Goal: Task Accomplishment & Management: Manage account settings

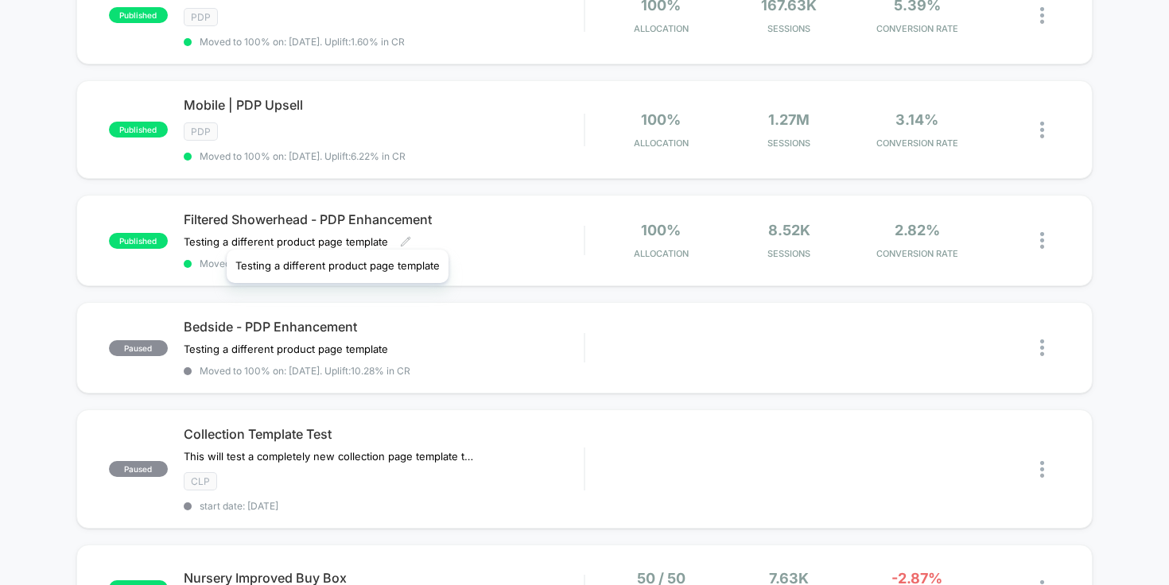
scroll to position [884, 0]
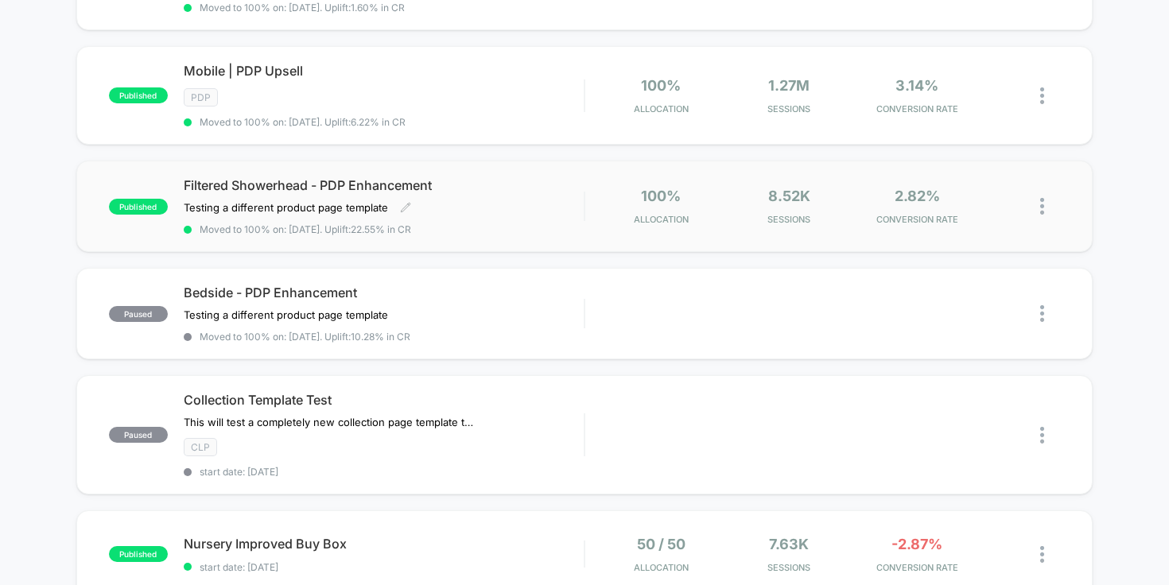
click at [420, 181] on span "Filtered Showerhead - PDP Enhancement" at bounding box center [384, 185] width 401 height 16
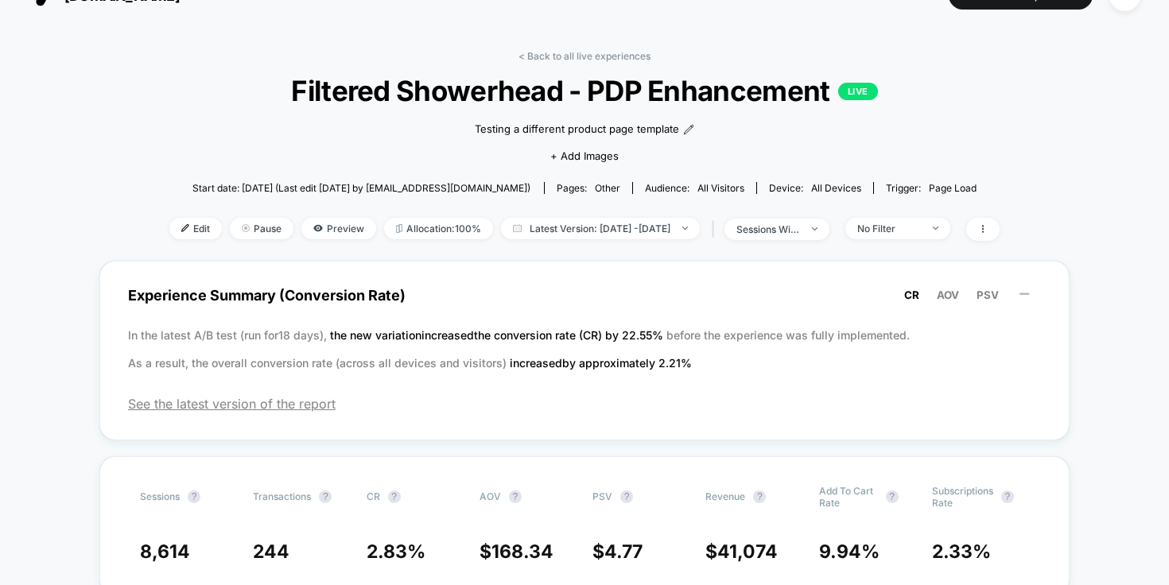
scroll to position [30, 0]
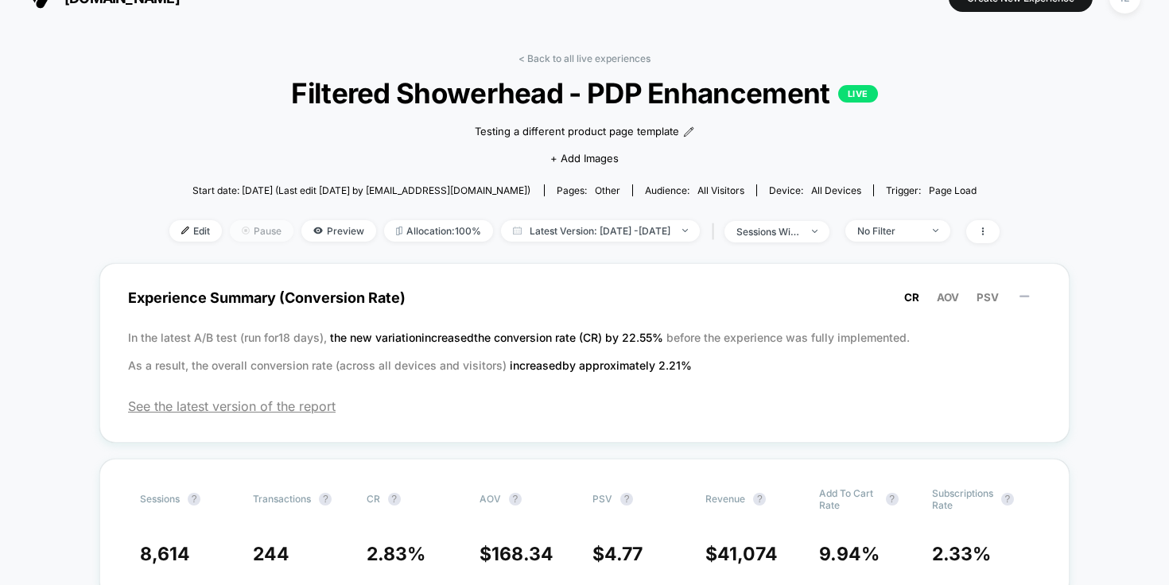
click at [243, 231] on span "Pause" at bounding box center [262, 230] width 64 height 21
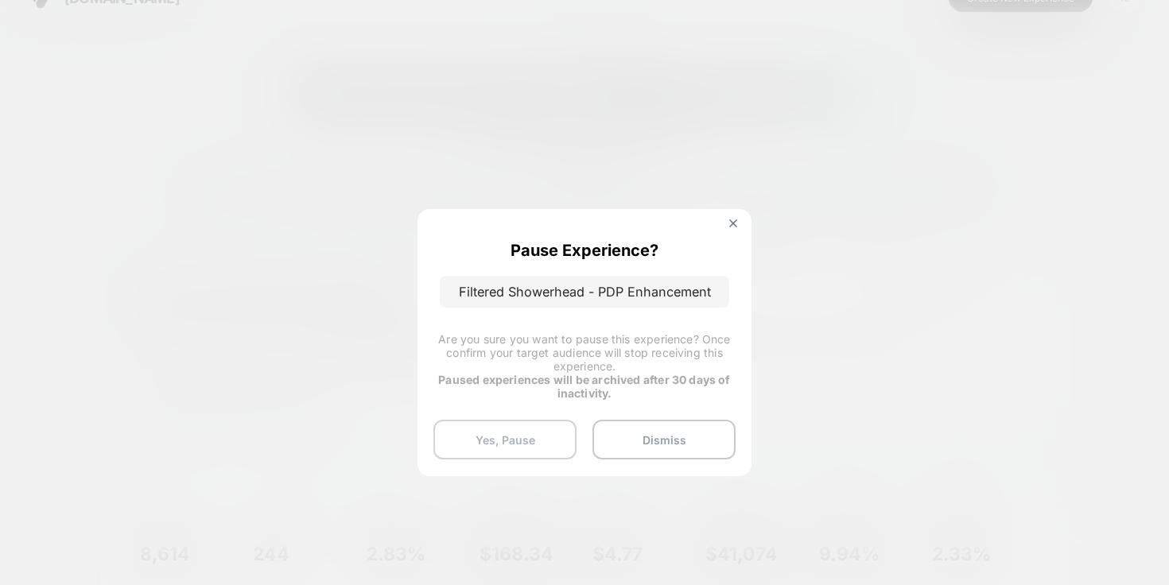
click at [501, 433] on button "Yes, Pause" at bounding box center [504, 440] width 143 height 40
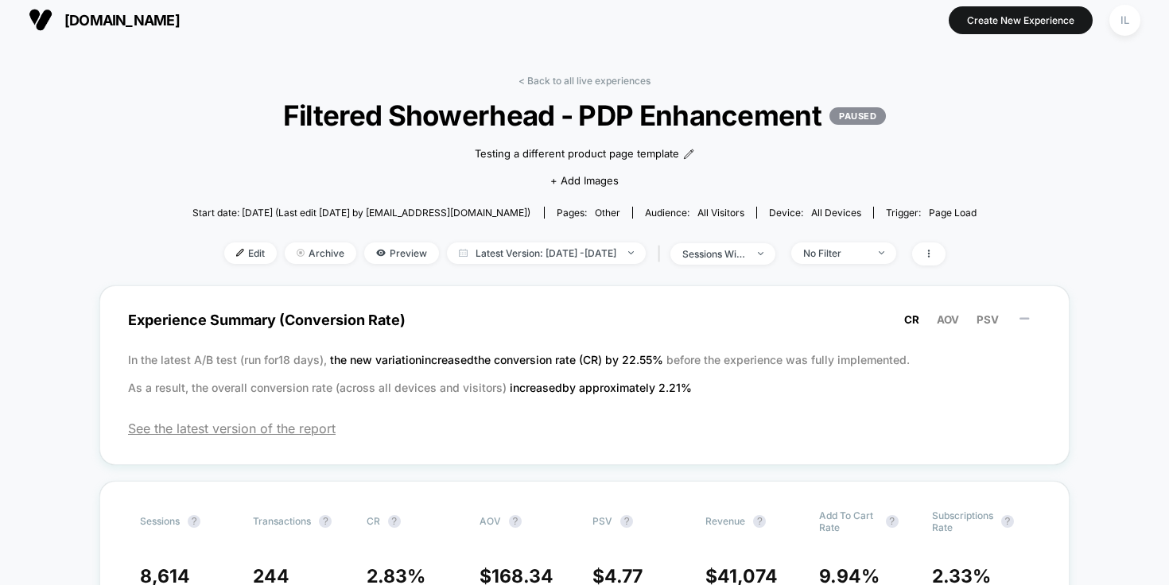
scroll to position [0, 0]
